Goal: Download file/media

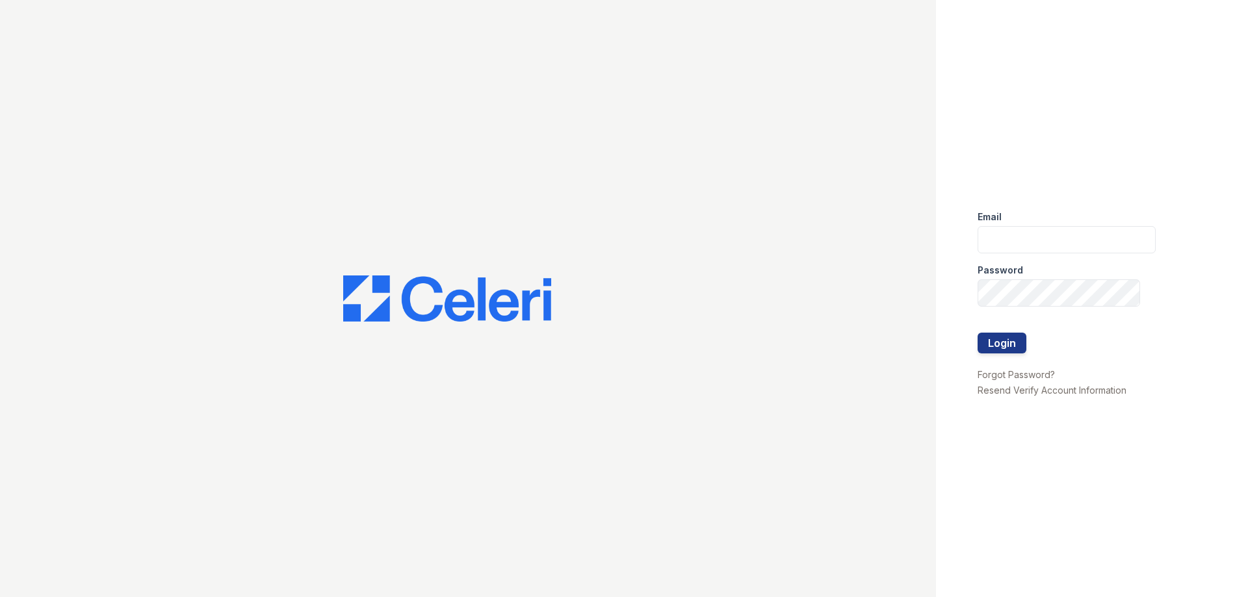
type input "jtucker@thewoodruffway.com"
click at [1004, 346] on button "Login" at bounding box center [1002, 343] width 49 height 21
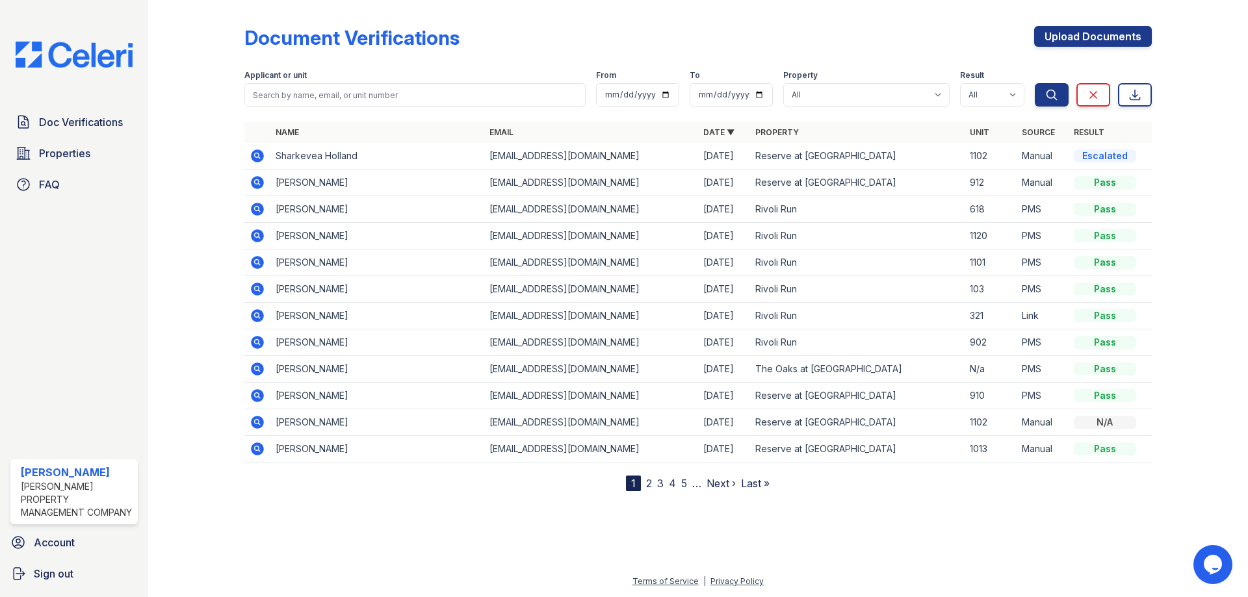
click at [260, 156] on icon at bounding box center [257, 156] width 13 height 13
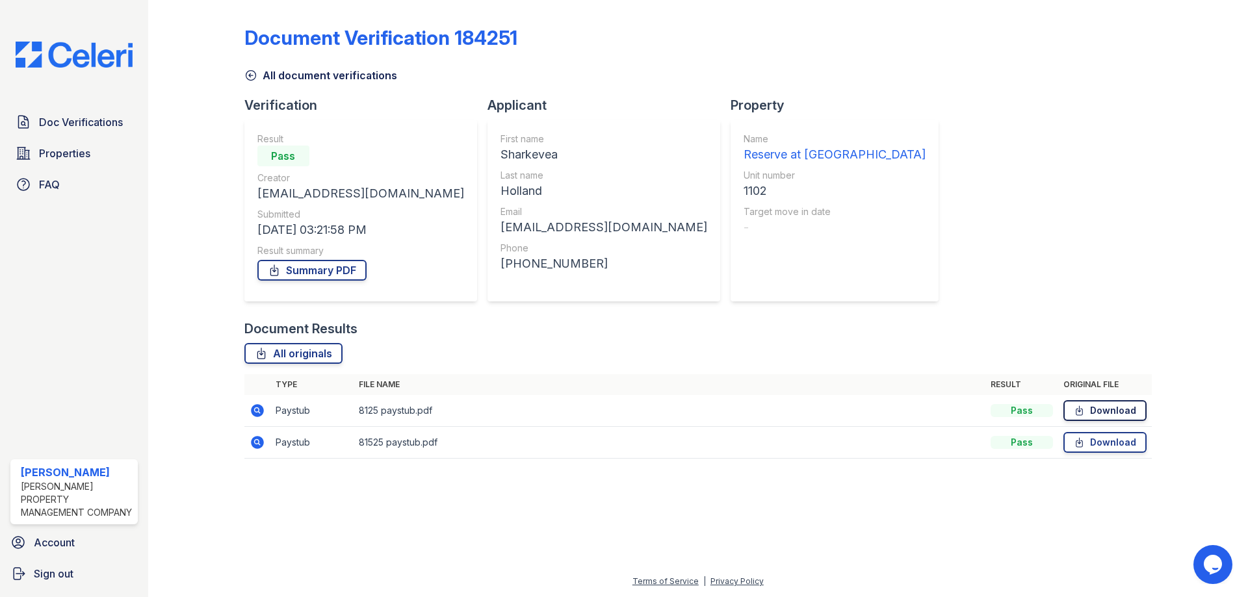
click at [1090, 413] on link "Download" at bounding box center [1104, 410] width 83 height 21
click at [1063, 400] on link "Download" at bounding box center [1104, 410] width 83 height 21
click at [256, 445] on icon at bounding box center [257, 442] width 13 height 13
click at [1096, 438] on link "Download" at bounding box center [1104, 442] width 83 height 21
